Goal: Entertainment & Leisure: Consume media (video, audio)

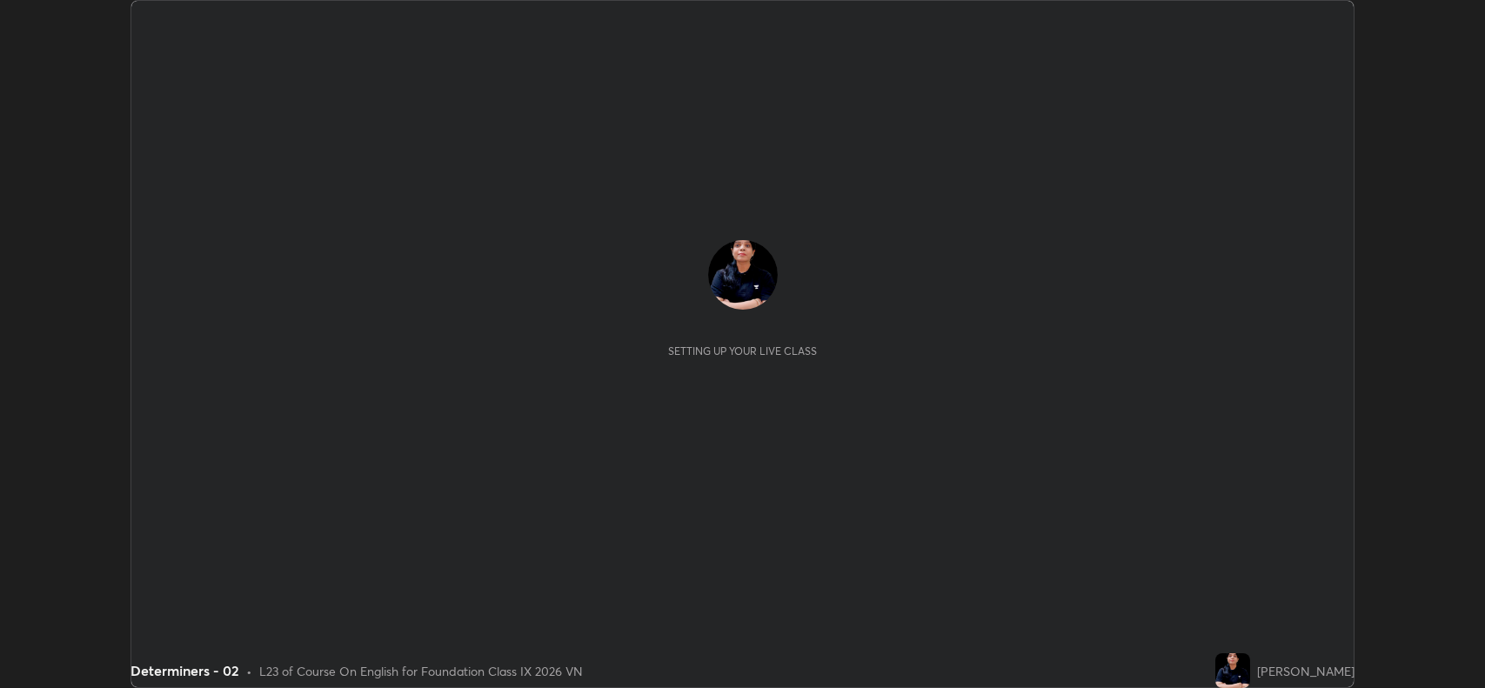
scroll to position [688, 1485]
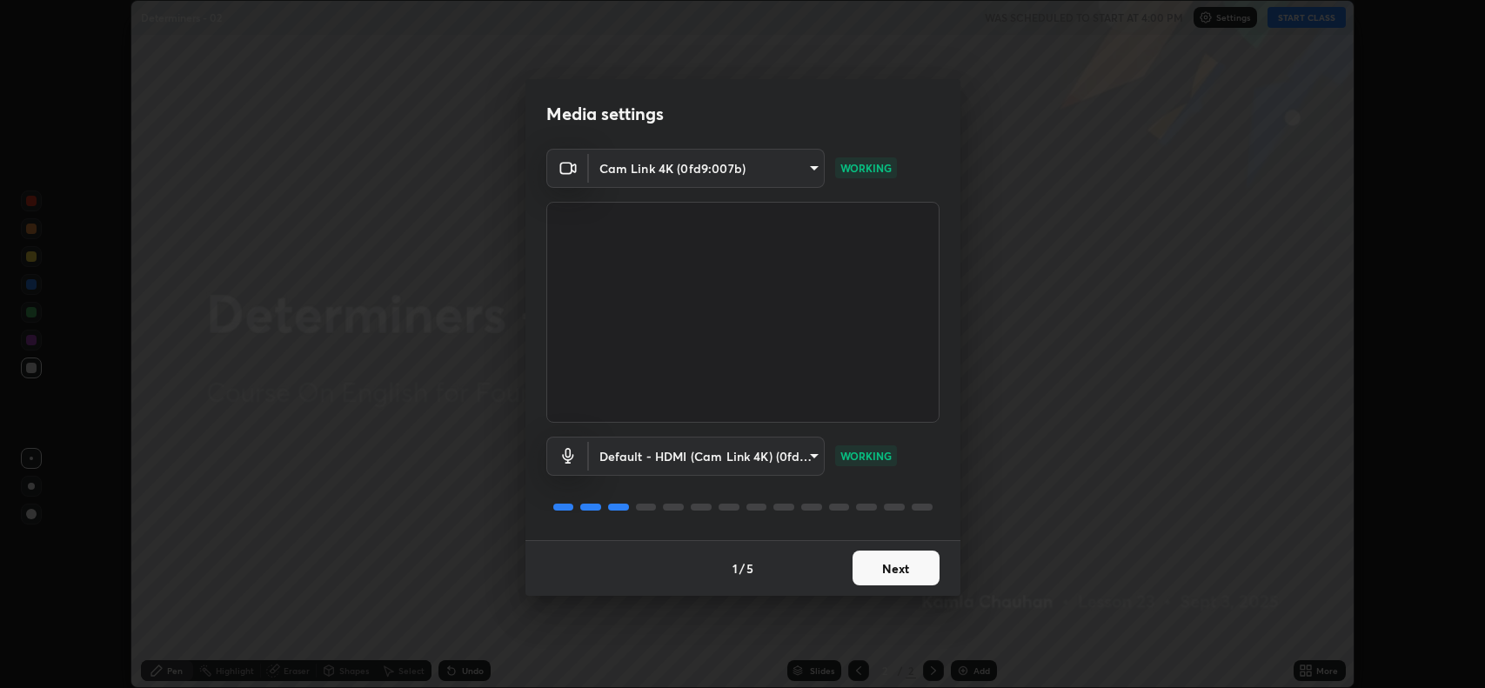
click at [890, 562] on button "Next" at bounding box center [896, 568] width 87 height 35
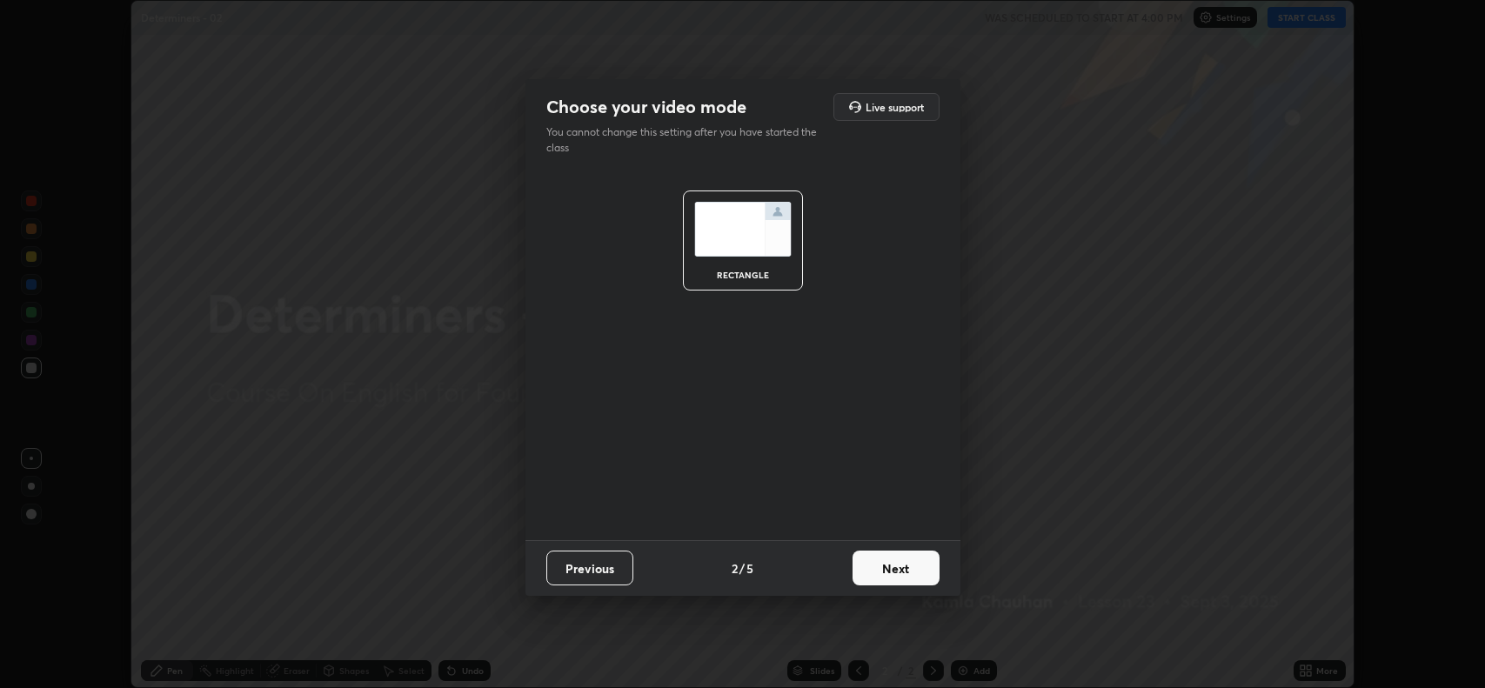
click at [890, 571] on button "Next" at bounding box center [896, 568] width 87 height 35
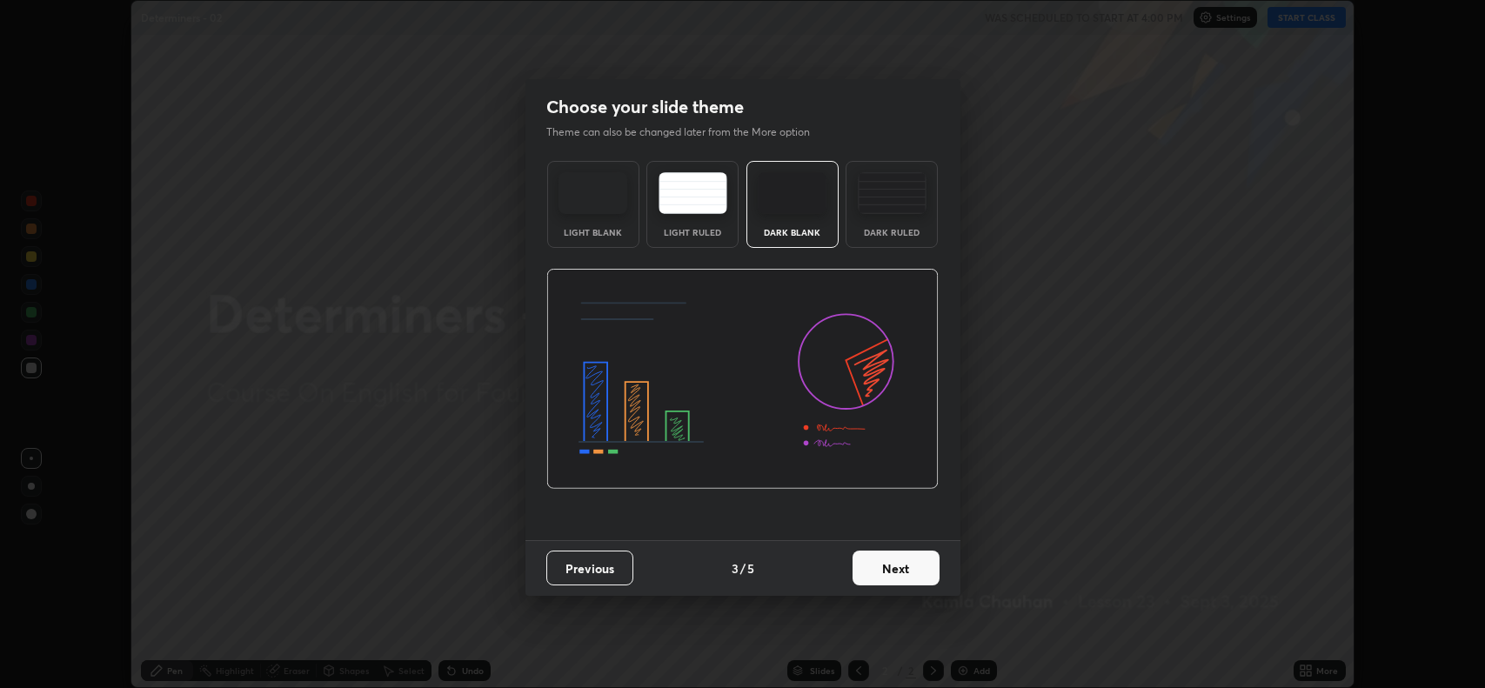
click at [884, 571] on button "Next" at bounding box center [896, 568] width 87 height 35
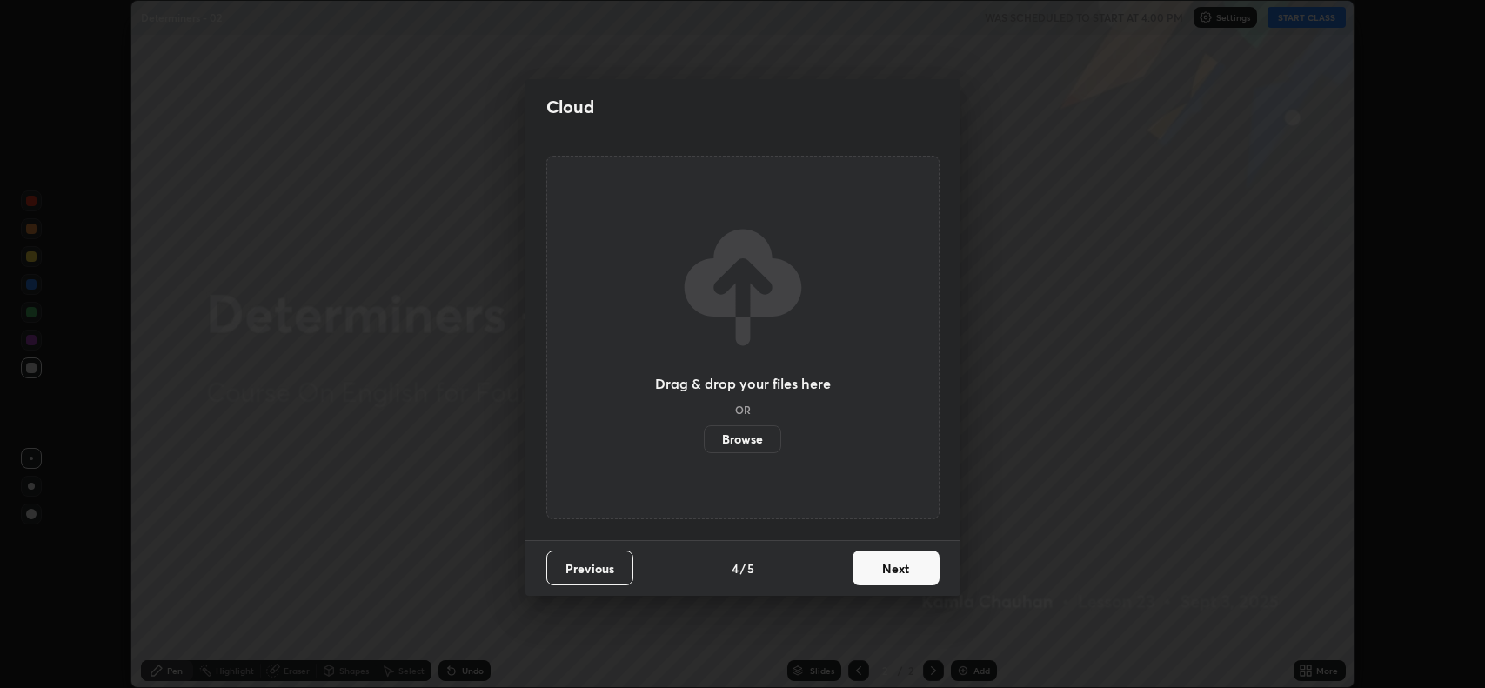
click at [891, 570] on button "Next" at bounding box center [896, 568] width 87 height 35
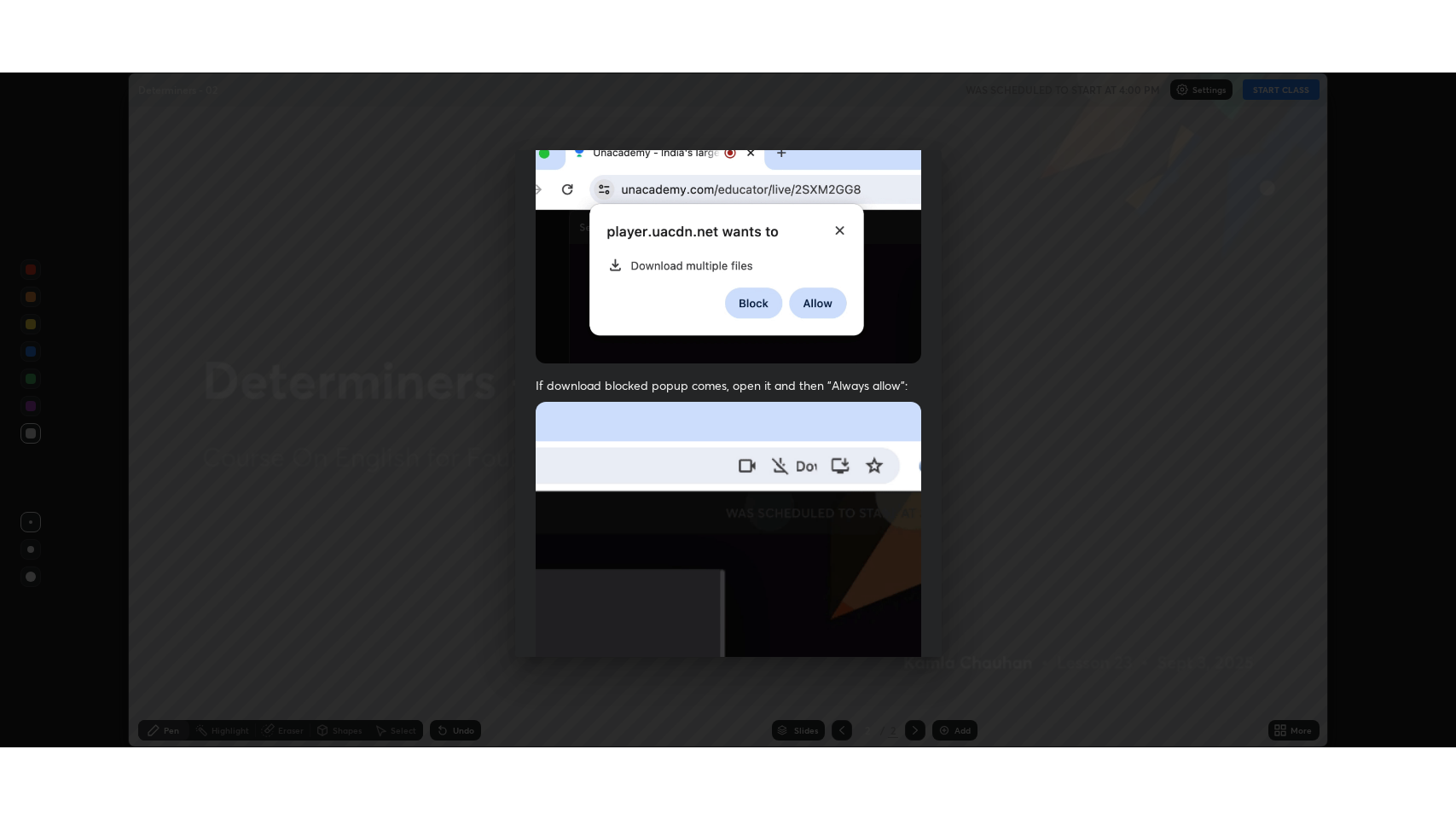
scroll to position [346, 0]
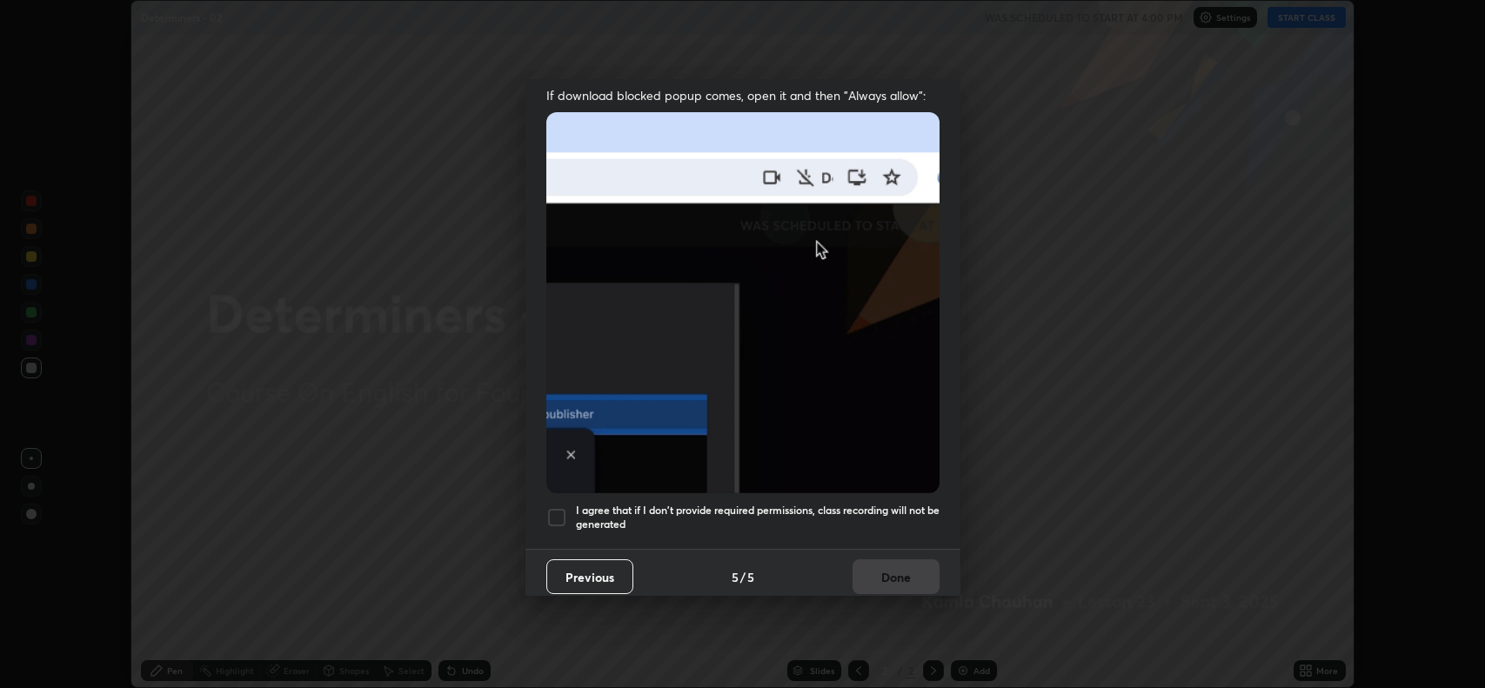
click at [554, 508] on div at bounding box center [557, 517] width 21 height 21
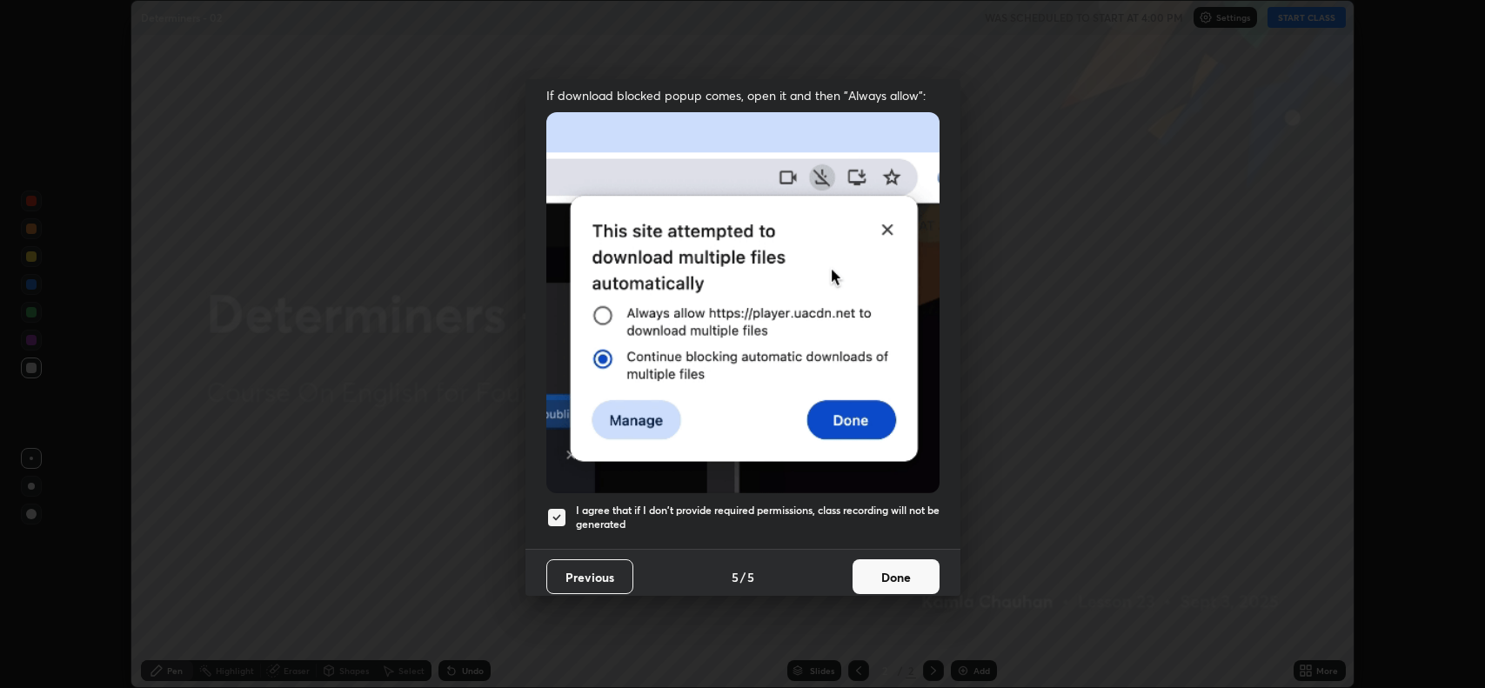
click at [882, 570] on button "Done" at bounding box center [896, 577] width 87 height 35
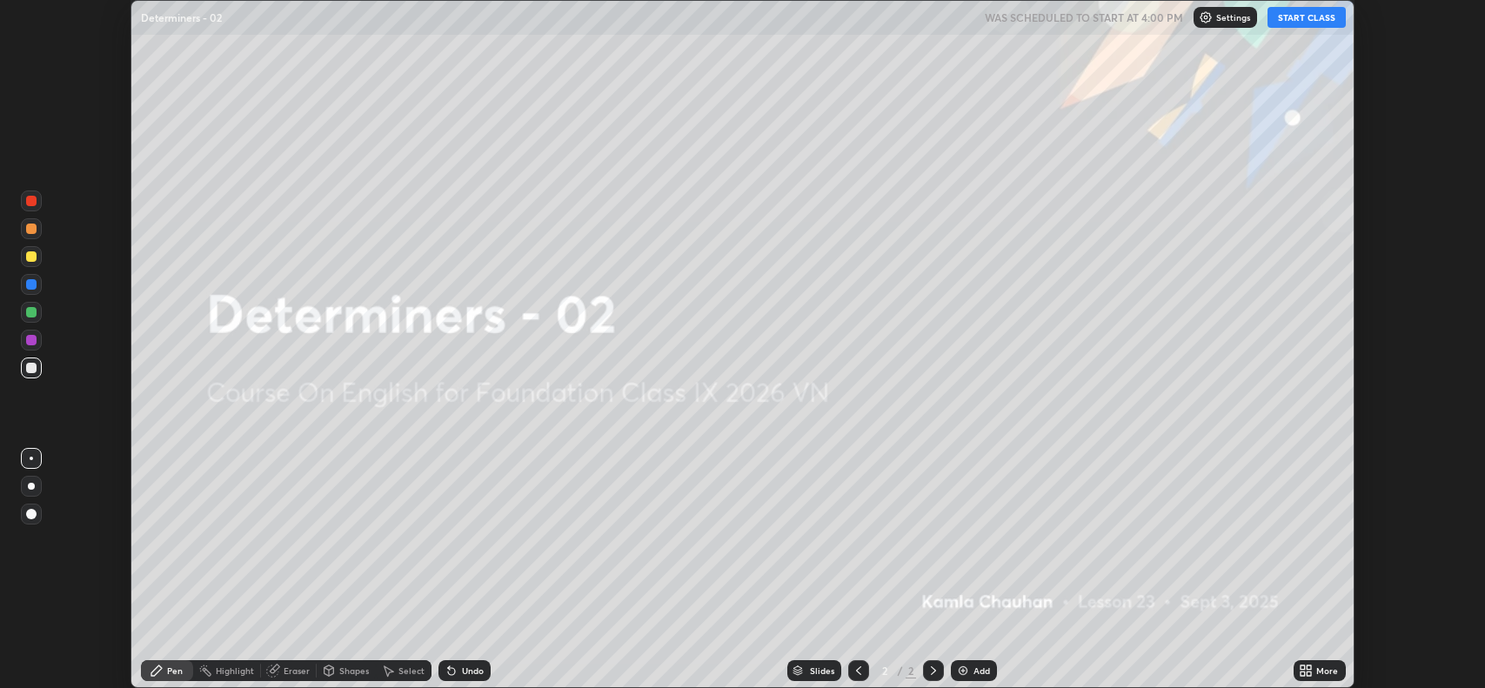
click at [1318, 17] on button "START CLASS" at bounding box center [1307, 17] width 78 height 21
click at [1309, 672] on icon at bounding box center [1310, 674] width 4 height 4
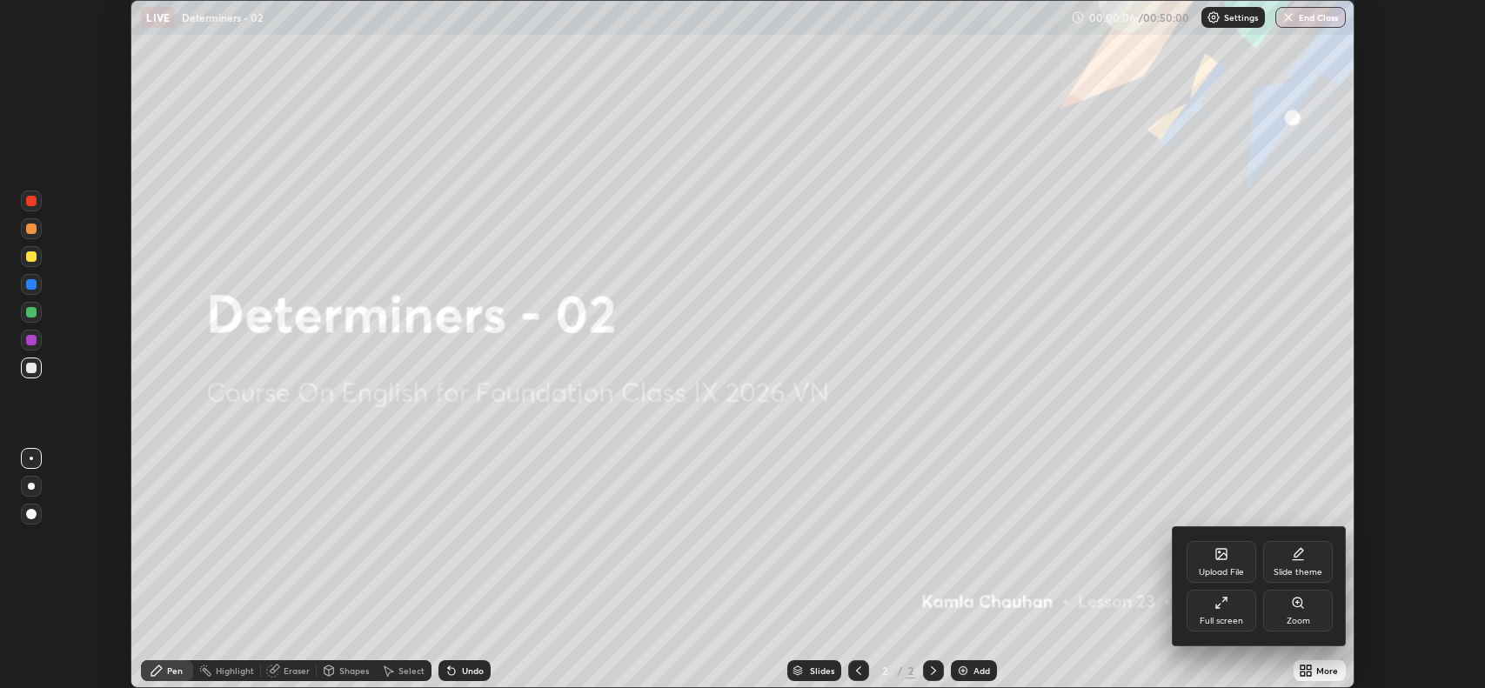
click at [1224, 620] on div "Full screen" at bounding box center [1222, 621] width 44 height 9
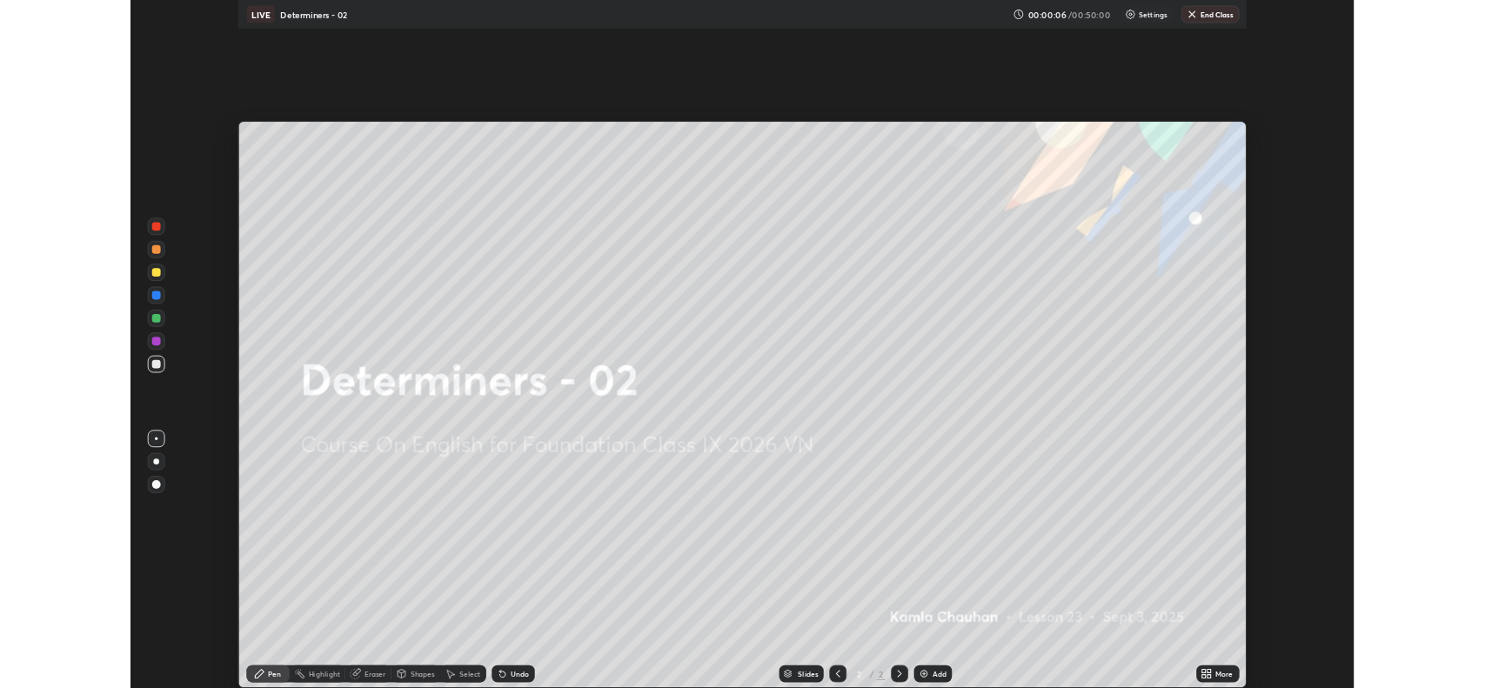
scroll to position [835, 1485]
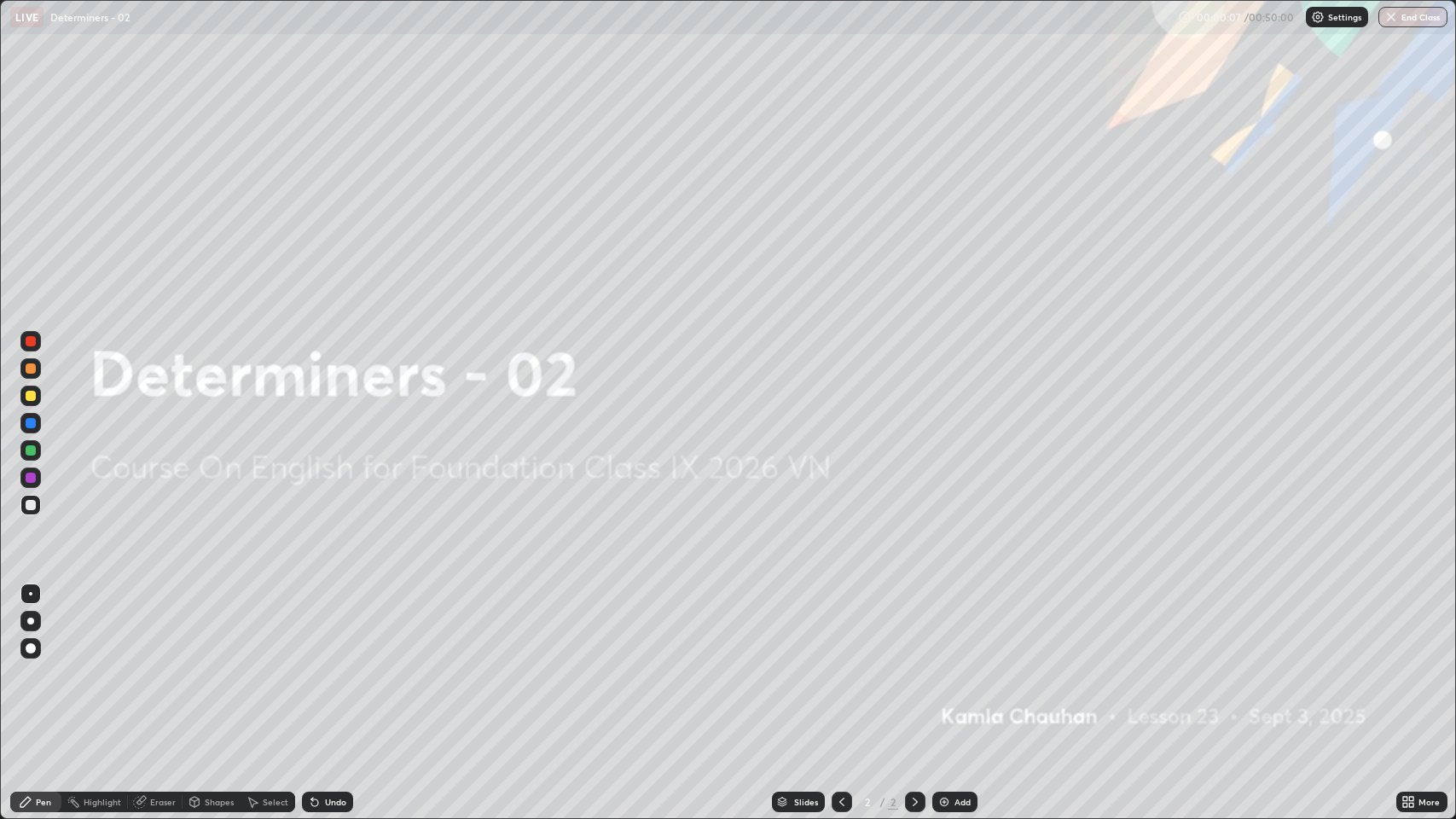
click at [943, 674] on img at bounding box center [944, 802] width 14 height 14
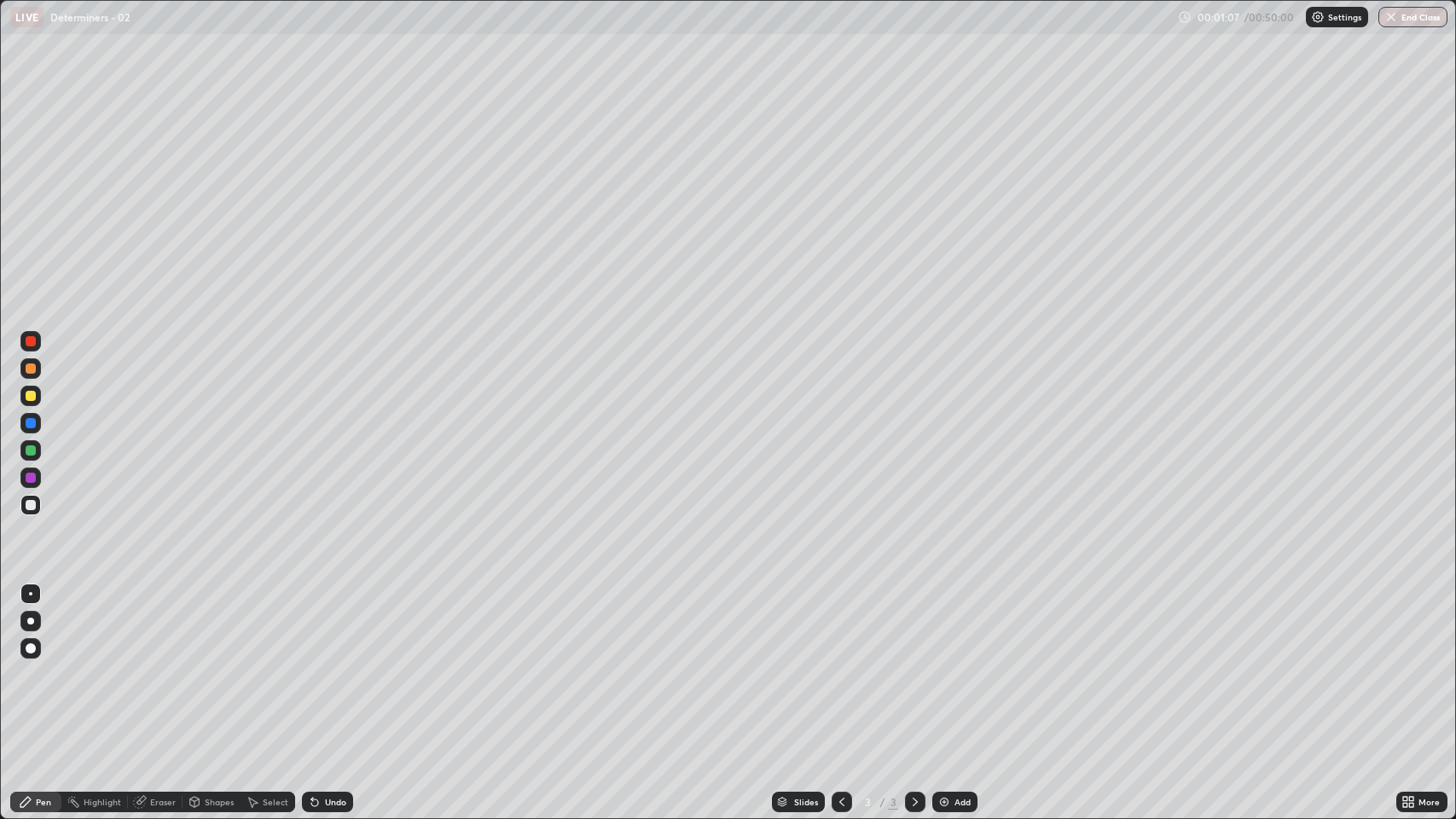
click at [34, 370] on div at bounding box center [30, 369] width 10 height 10
click at [30, 506] on div at bounding box center [30, 505] width 10 height 10
click at [29, 372] on div at bounding box center [30, 369] width 10 height 10
click at [31, 505] on div at bounding box center [30, 505] width 10 height 10
click at [30, 366] on div at bounding box center [30, 369] width 10 height 10
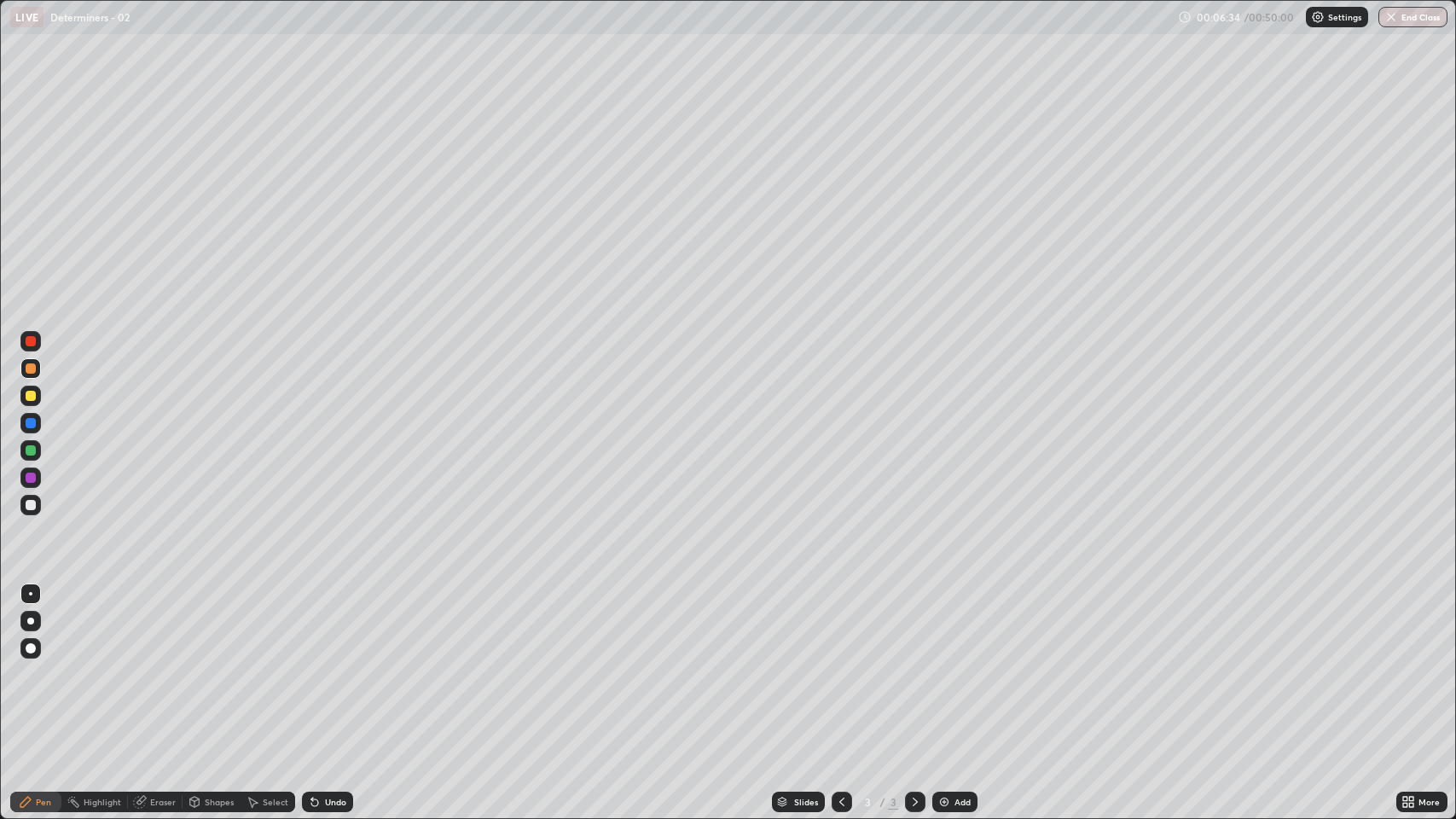
click at [32, 511] on div at bounding box center [30, 505] width 21 height 21
click at [26, 366] on div at bounding box center [30, 369] width 10 height 10
click at [29, 503] on div at bounding box center [30, 505] width 10 height 10
click at [33, 372] on div at bounding box center [30, 369] width 10 height 10
click at [944, 674] on img at bounding box center [944, 802] width 14 height 14
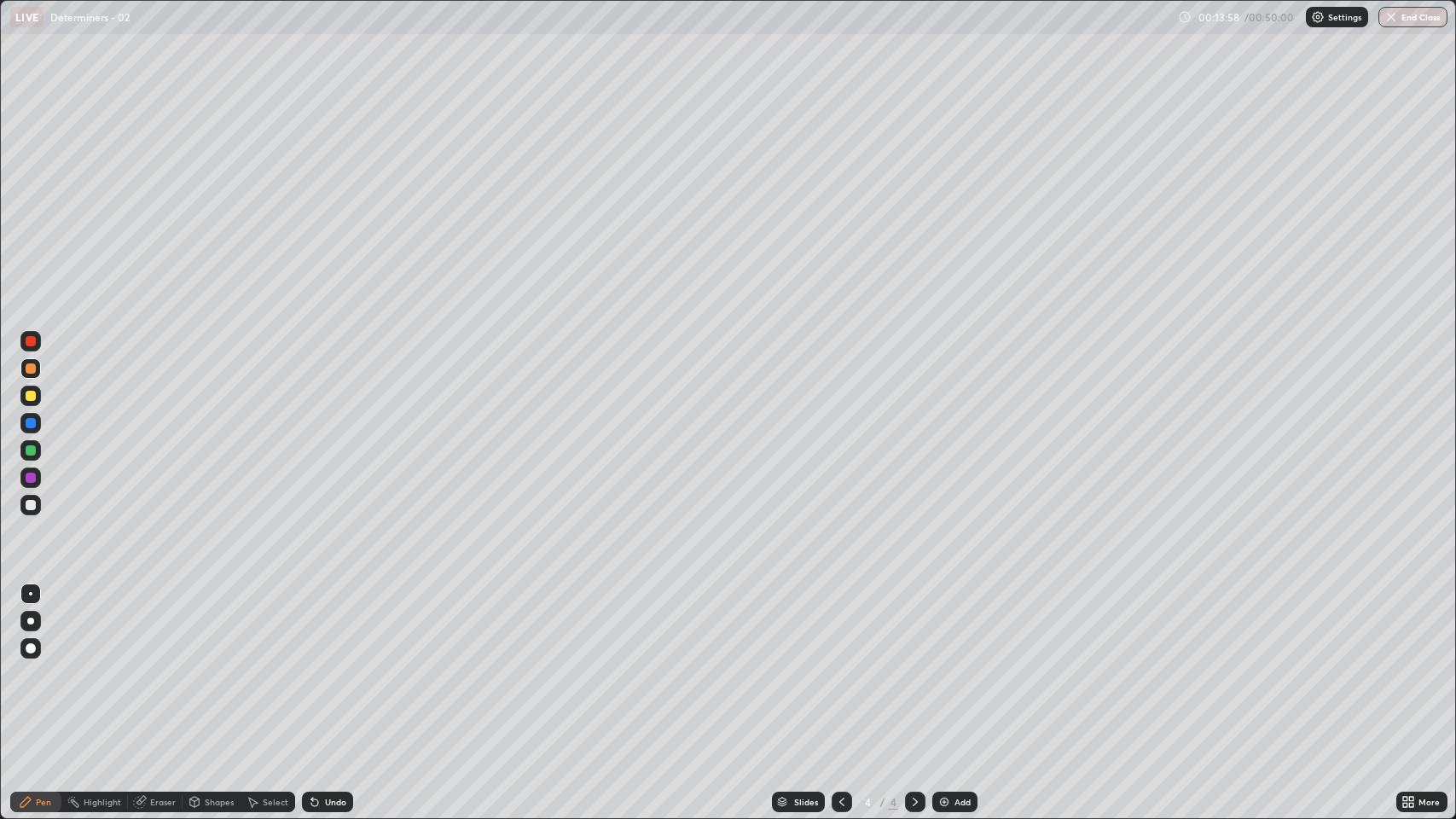
click at [569, 674] on div "Slides 4 / 4 Add" at bounding box center [875, 802] width 1043 height 34
click at [142, 674] on icon at bounding box center [142, 800] width 10 height 9
click at [48, 674] on div "Pen" at bounding box center [44, 802] width 16 height 9
click at [33, 508] on div at bounding box center [30, 505] width 10 height 10
click at [140, 674] on icon at bounding box center [140, 802] width 14 height 14
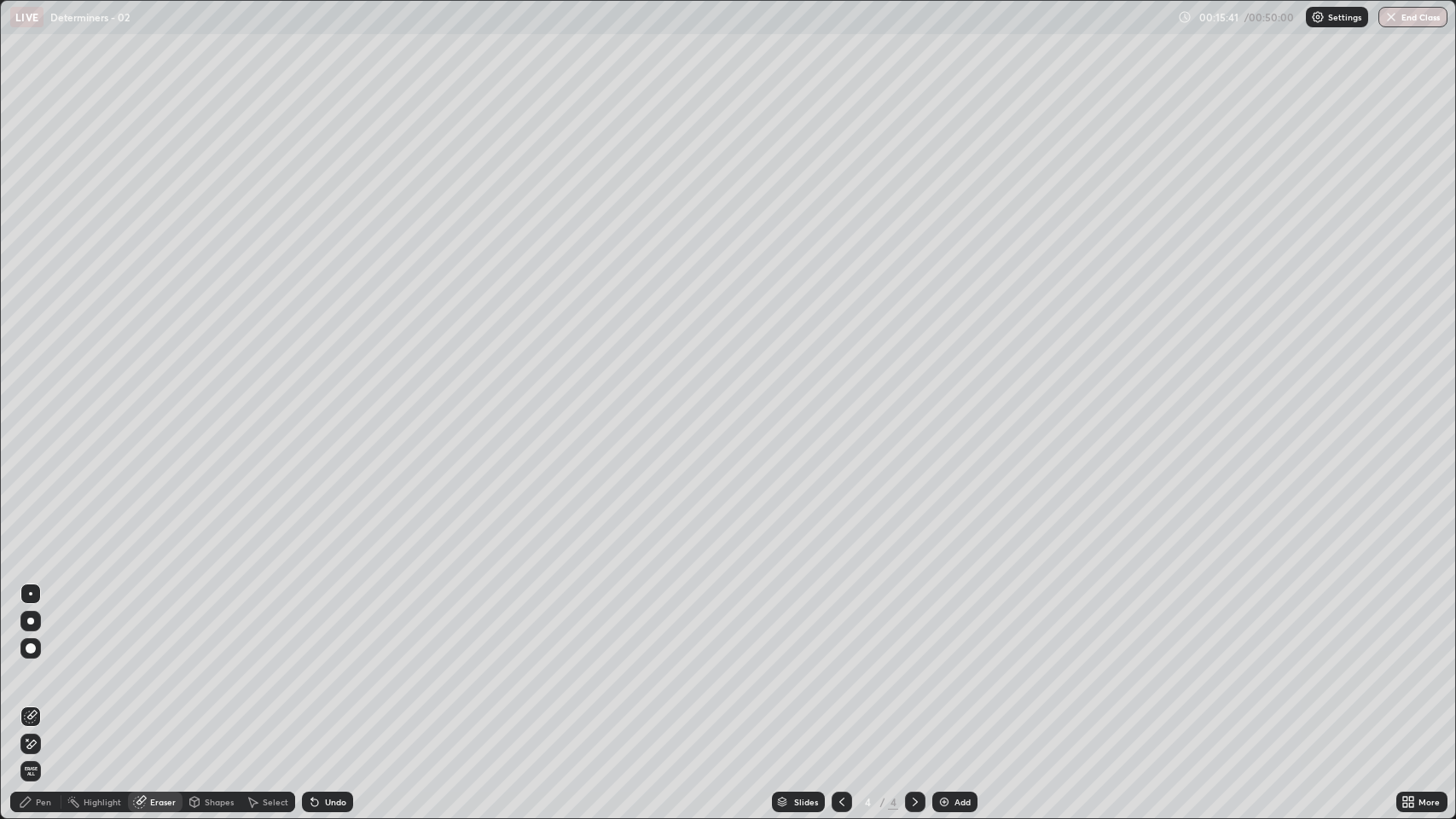
click at [47, 674] on div "Pen" at bounding box center [44, 802] width 16 height 9
click at [31, 479] on div at bounding box center [30, 478] width 10 height 10
click at [146, 674] on div "Eraser" at bounding box center [156, 802] width 55 height 21
click at [39, 674] on div "Pen" at bounding box center [44, 802] width 16 height 9
click at [937, 674] on img at bounding box center [944, 802] width 14 height 14
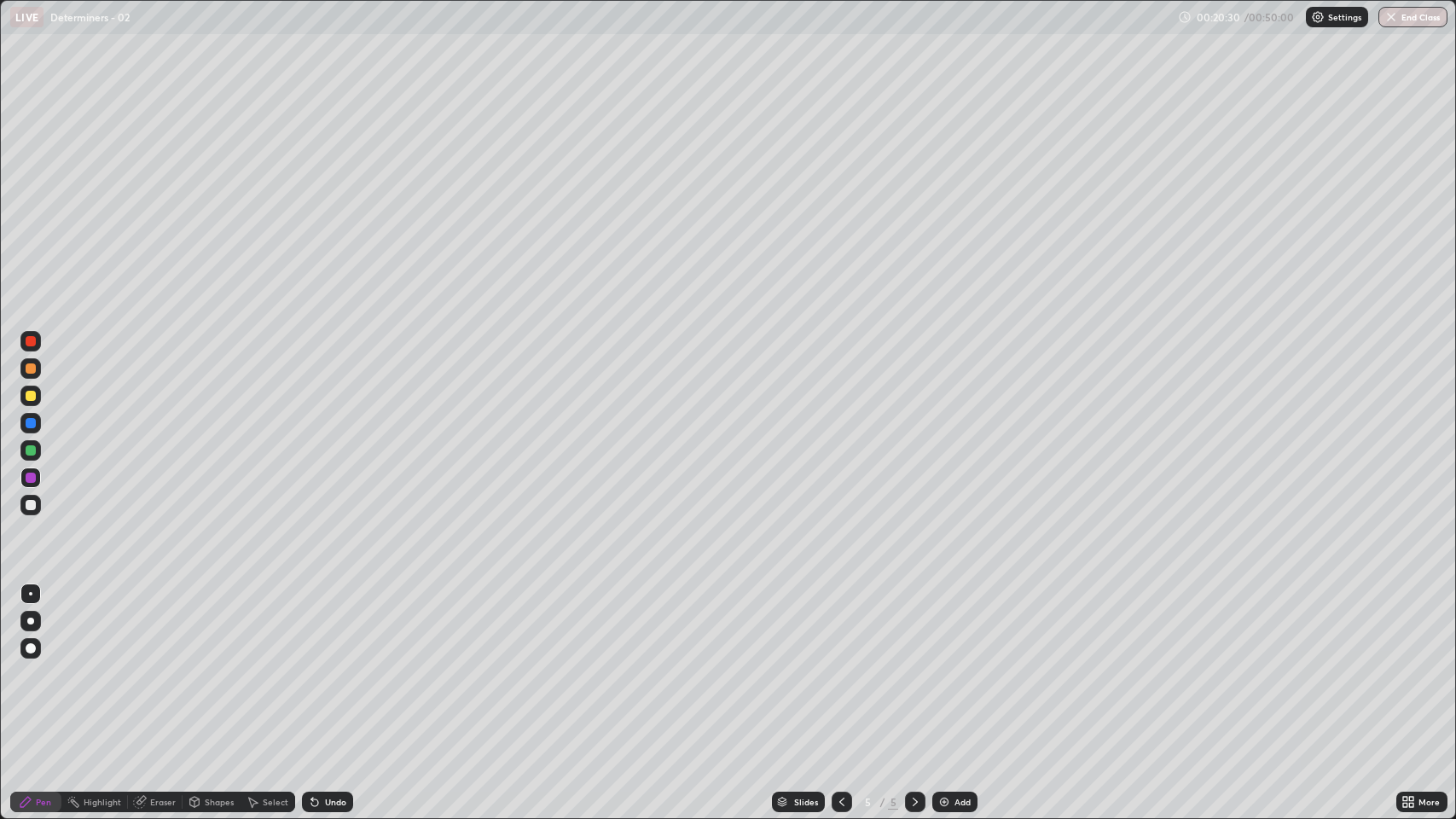
click at [31, 505] on div at bounding box center [30, 505] width 10 height 10
click at [140, 674] on icon at bounding box center [139, 802] width 11 height 11
click at [44, 674] on div "Pen" at bounding box center [44, 802] width 16 height 9
click at [31, 479] on div at bounding box center [30, 478] width 10 height 10
click at [145, 674] on icon at bounding box center [140, 802] width 14 height 14
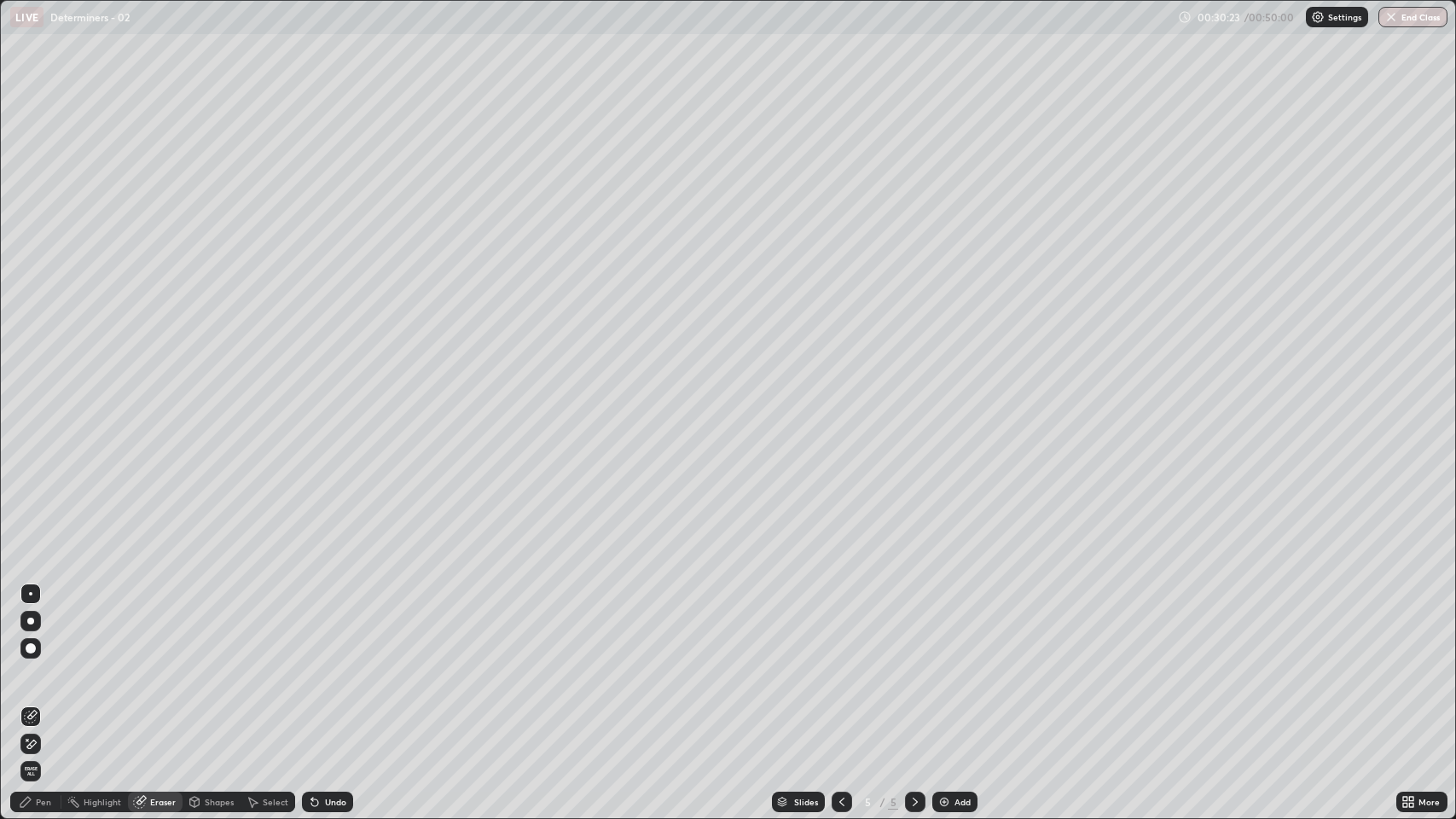
click at [44, 674] on div "Pen" at bounding box center [44, 802] width 16 height 9
click at [940, 674] on img at bounding box center [944, 802] width 14 height 14
click at [1404, 674] on icon at bounding box center [1406, 805] width 4 height 4
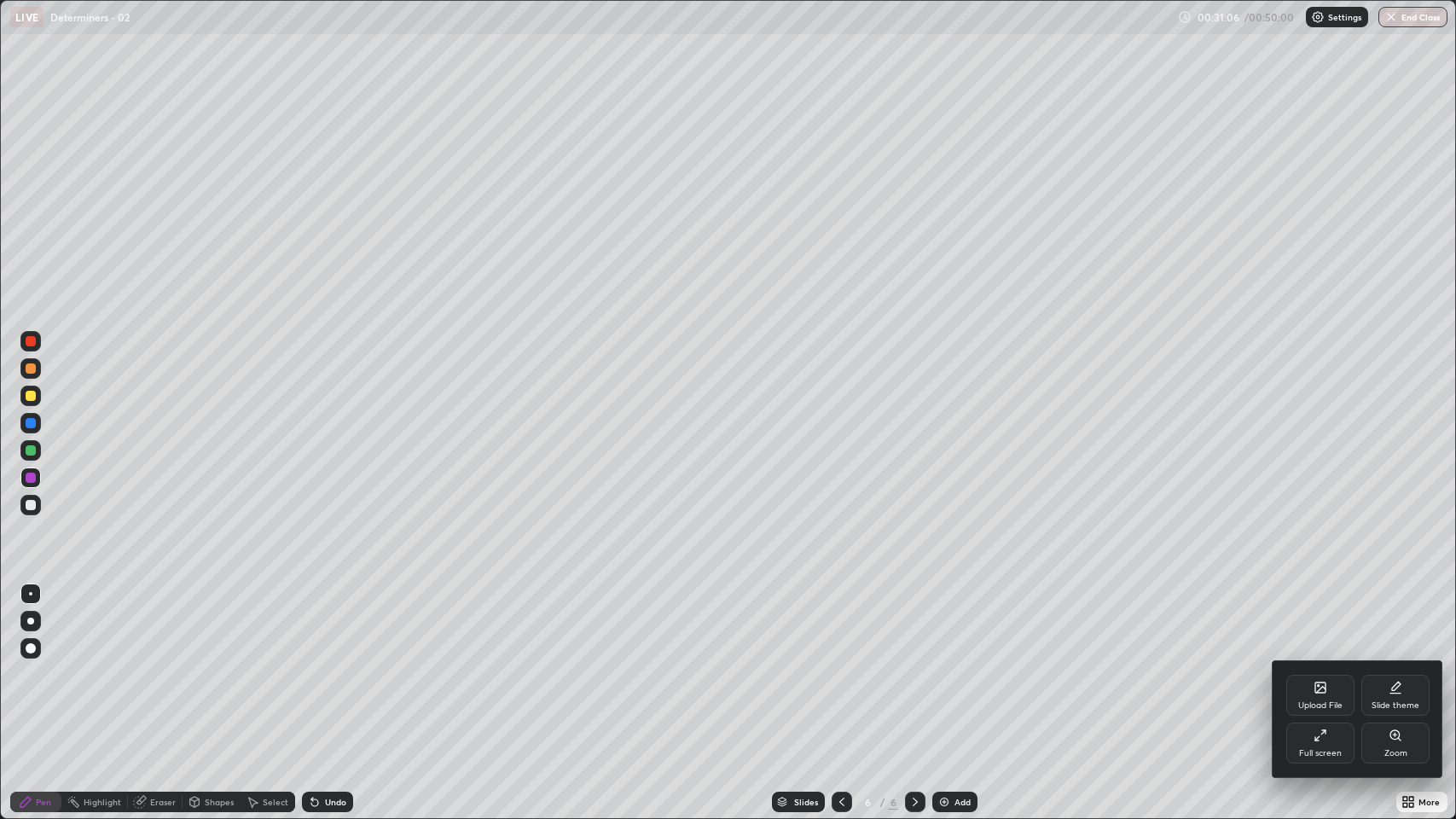
click at [1384, 674] on div "Slide theme" at bounding box center [1395, 705] width 48 height 9
click at [1396, 674] on rect at bounding box center [1396, 735] width 12 height 1
click at [1293, 638] on icon at bounding box center [1293, 639] width 14 height 14
click at [936, 674] on div at bounding box center [728, 409] width 1456 height 819
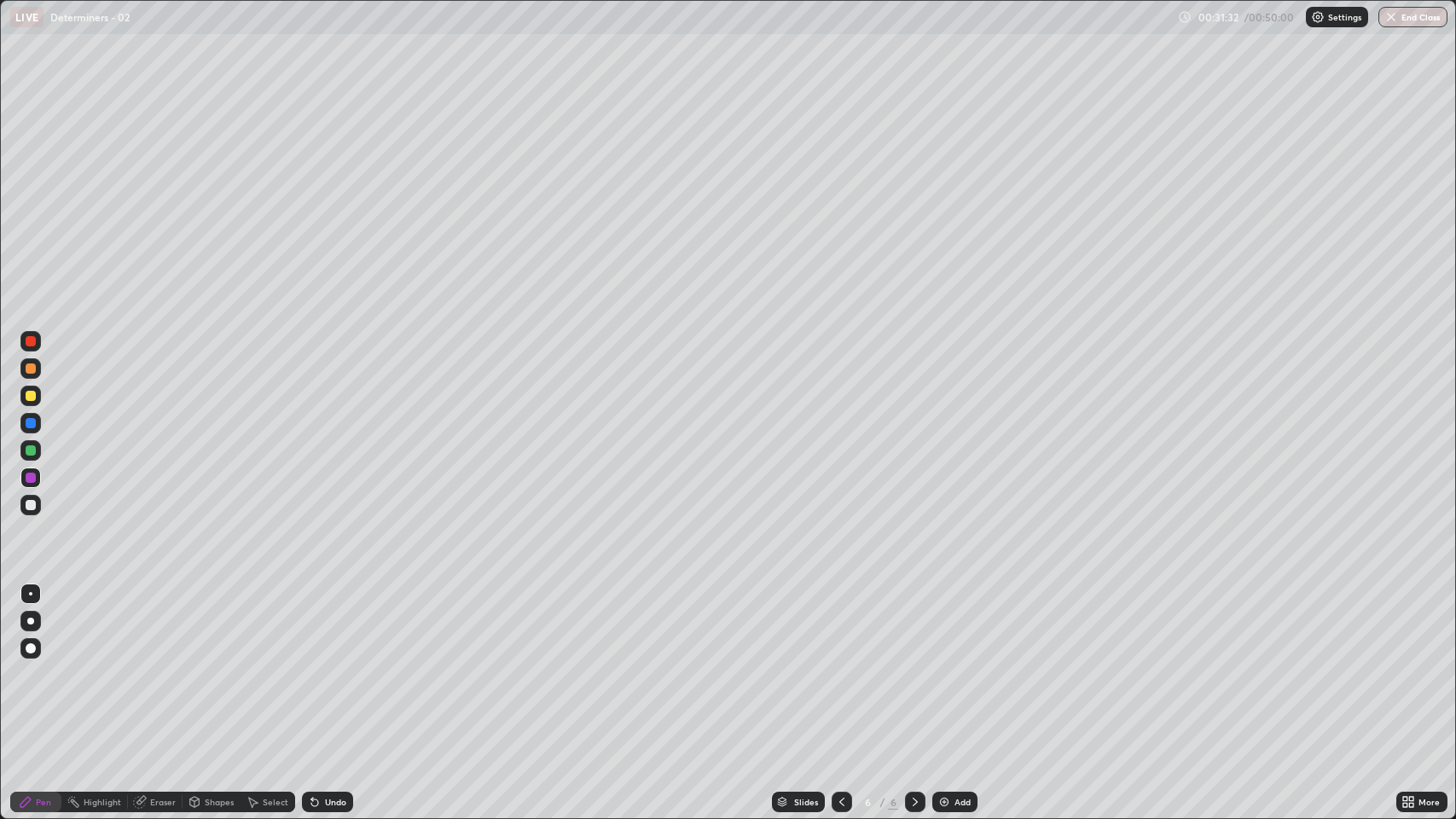
click at [938, 674] on img at bounding box center [944, 802] width 14 height 14
click at [29, 674] on div at bounding box center [30, 683] width 27 height 205
click at [32, 505] on div at bounding box center [30, 505] width 10 height 10
click at [31, 481] on div at bounding box center [30, 478] width 10 height 10
click at [32, 479] on div at bounding box center [30, 478] width 10 height 10
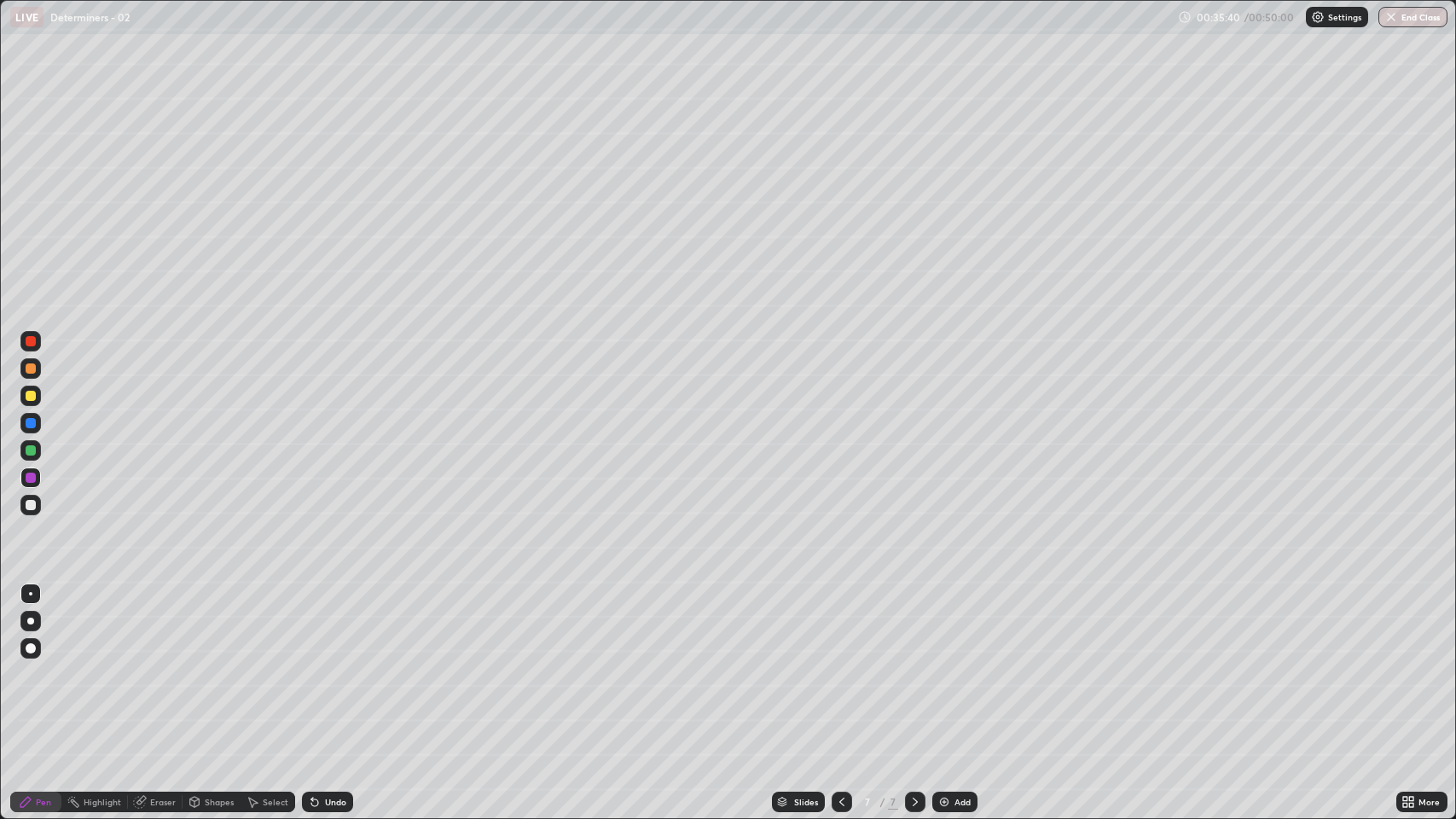
click at [937, 674] on img at bounding box center [944, 802] width 14 height 14
click at [31, 506] on div at bounding box center [30, 505] width 10 height 10
click at [35, 479] on div at bounding box center [30, 478] width 10 height 10
click at [38, 506] on div at bounding box center [30, 505] width 21 height 21
click at [939, 674] on img at bounding box center [944, 802] width 14 height 14
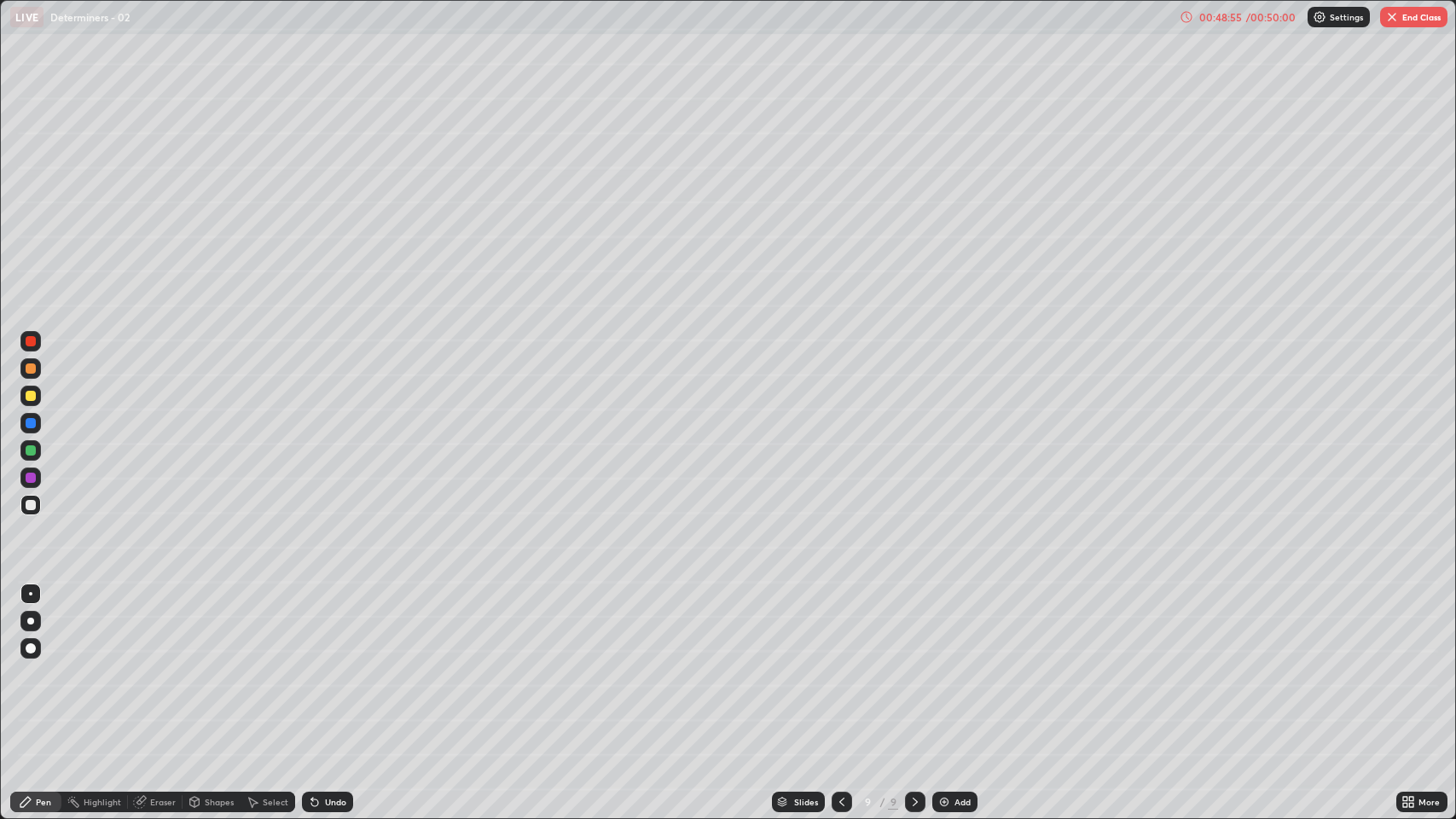
click at [1392, 18] on img "button" at bounding box center [1392, 17] width 14 height 14
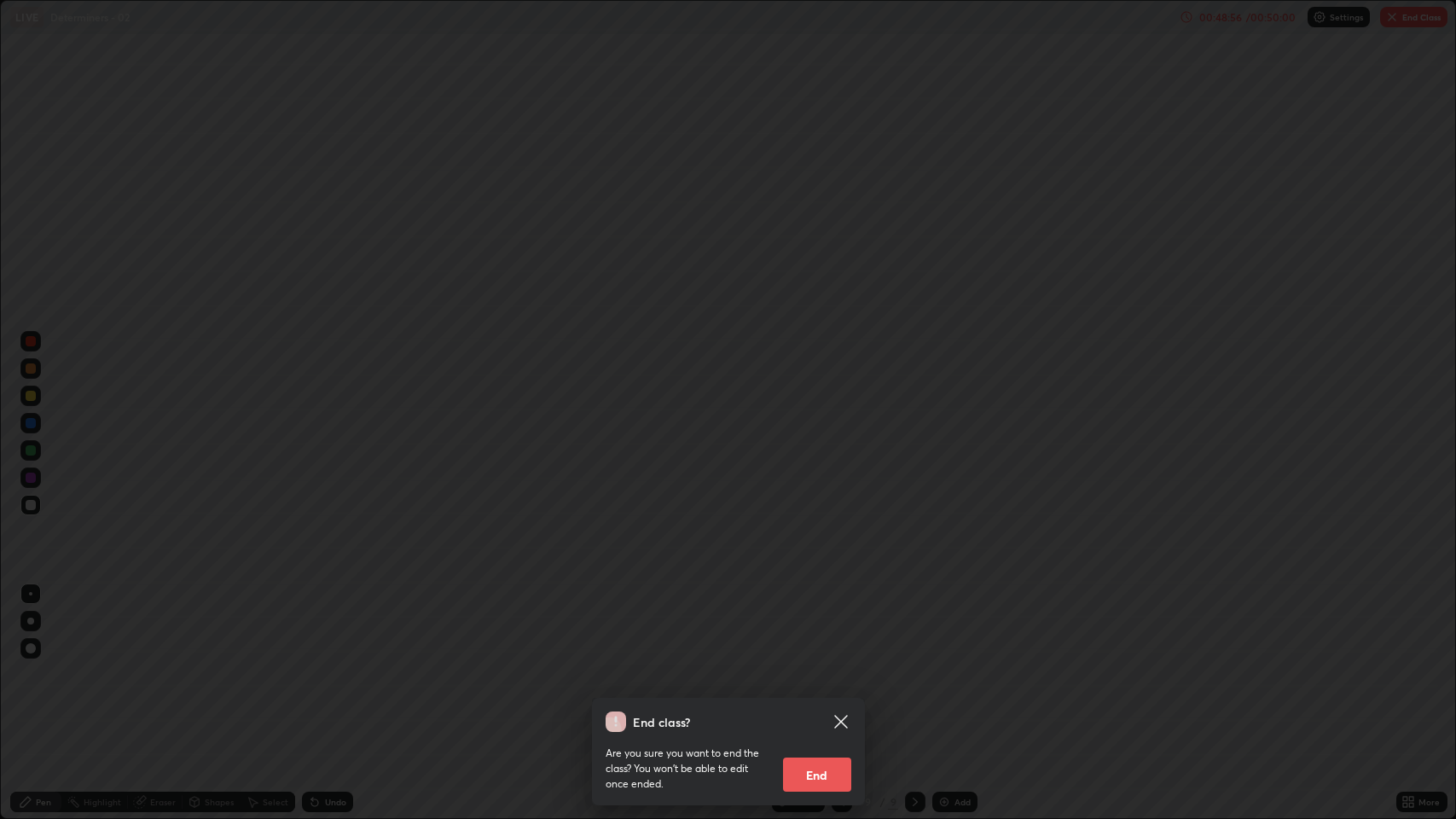
click at [813, 674] on button "End" at bounding box center [818, 775] width 69 height 34
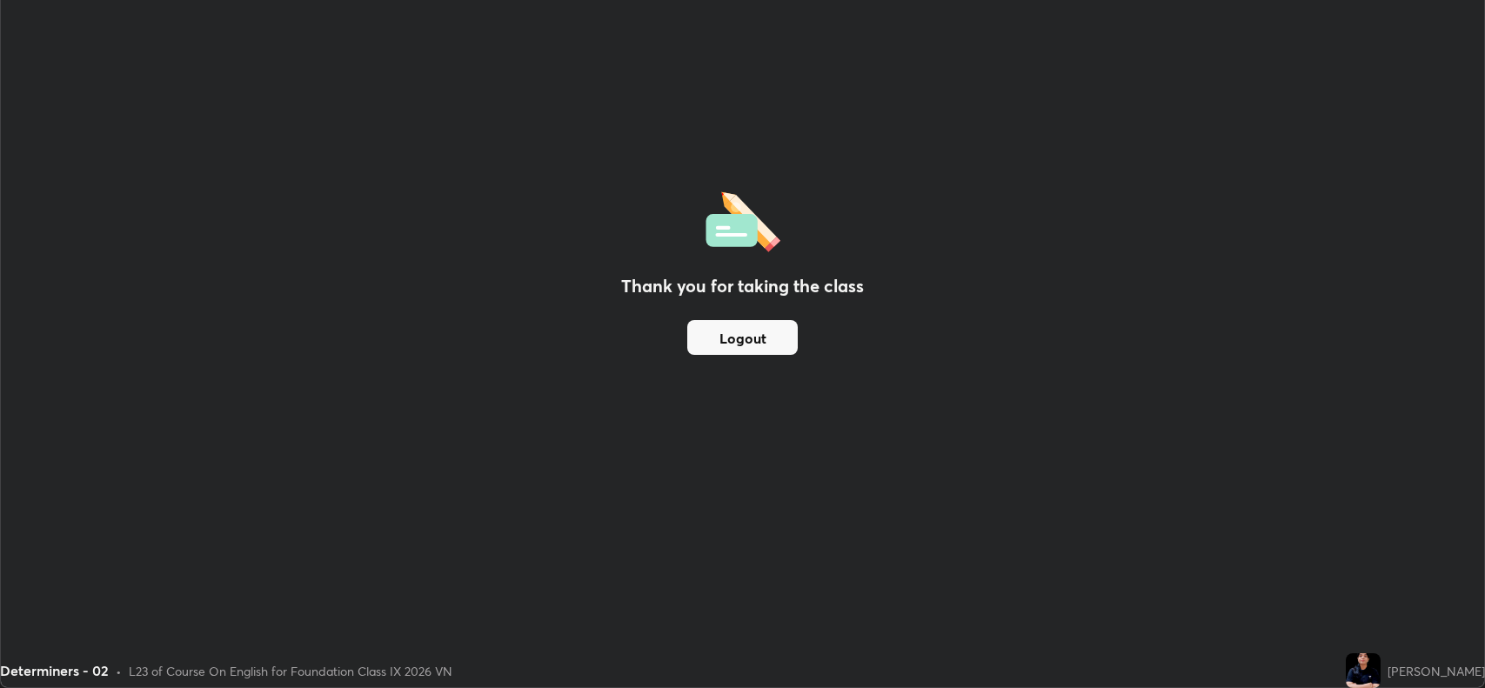
scroll to position [86335, 85537]
